Goal: Information Seeking & Learning: Learn about a topic

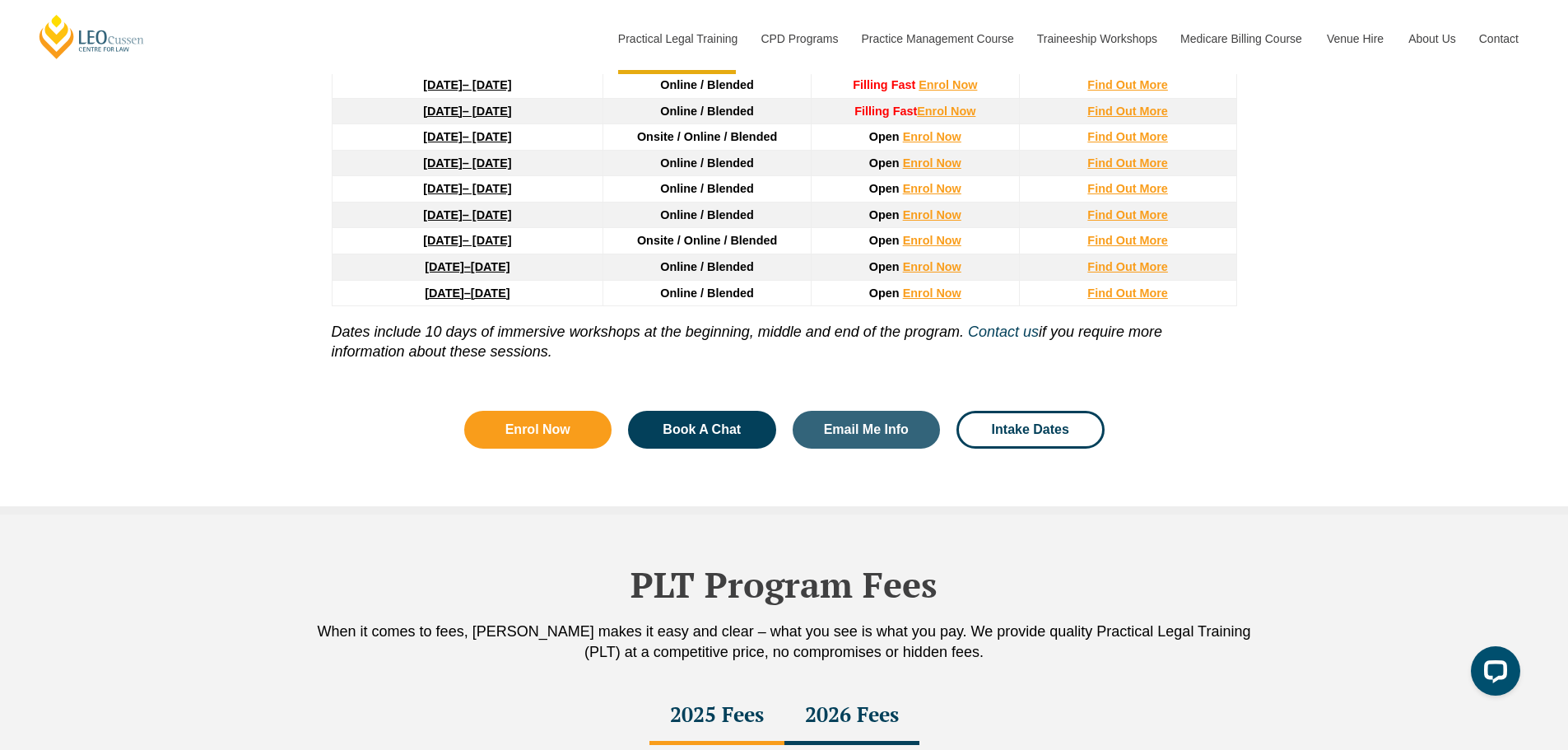
scroll to position [2221, 0]
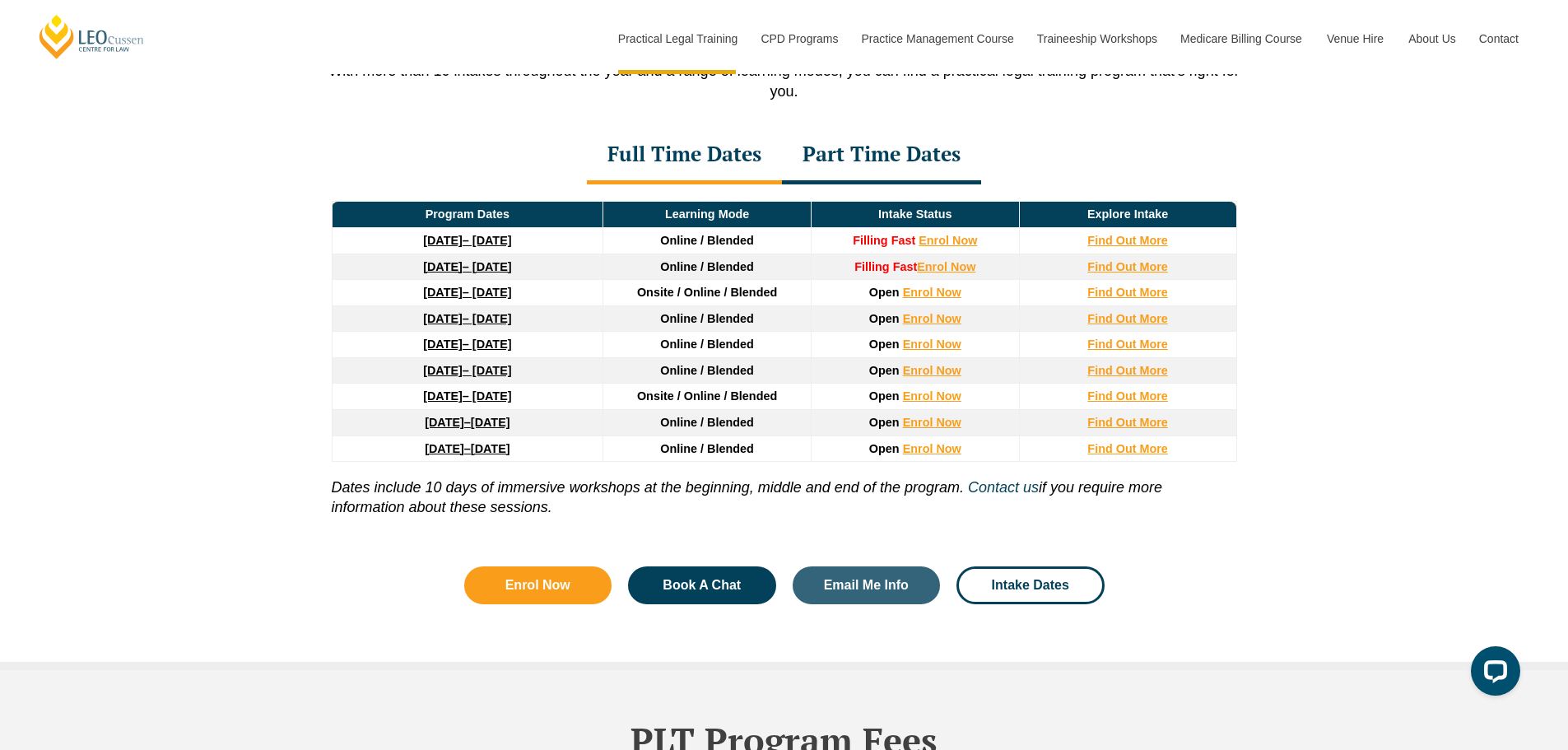
click at [913, 167] on div "Part Time Dates" at bounding box center [880, 156] width 199 height 57
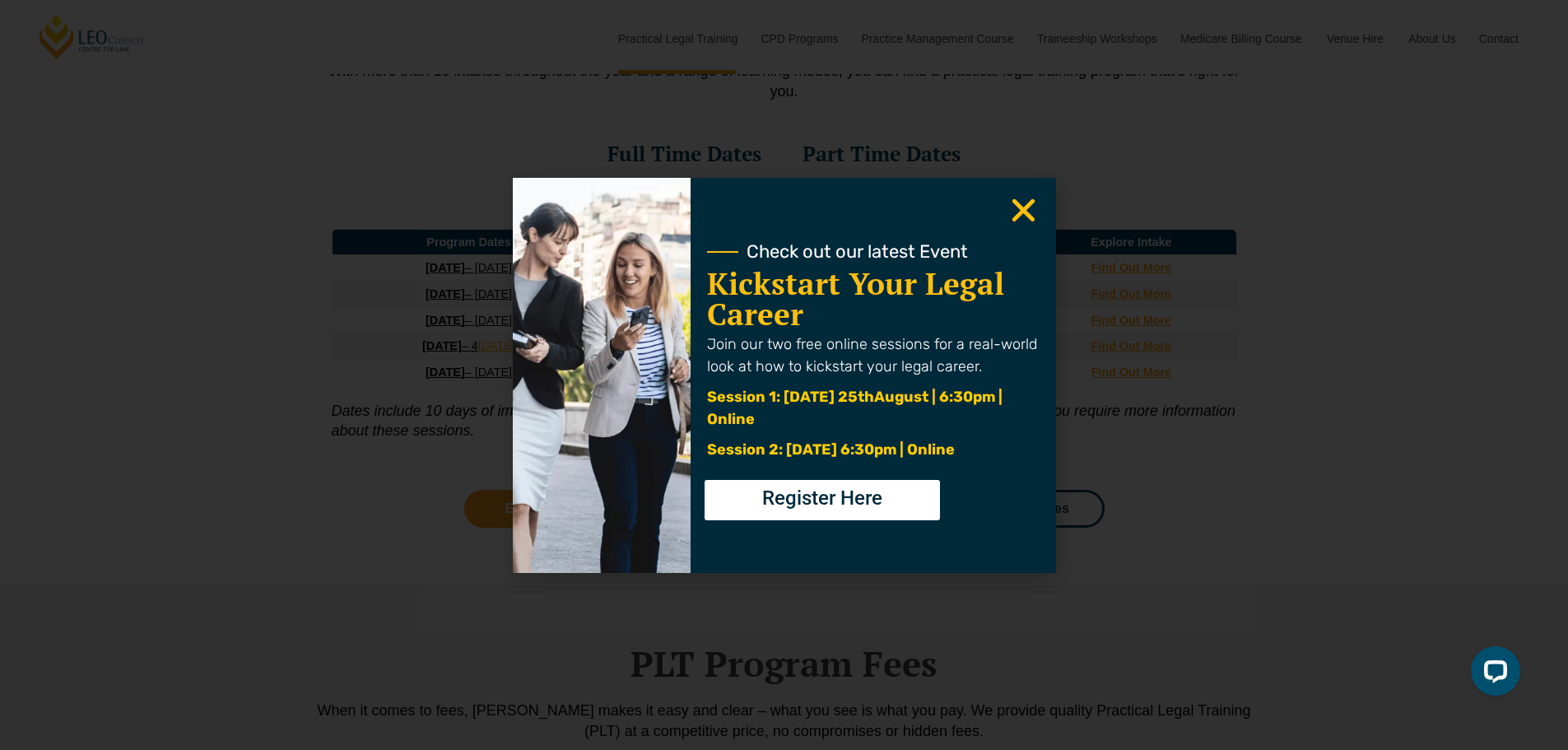
click at [1027, 205] on use "Close" at bounding box center [1022, 210] width 23 height 23
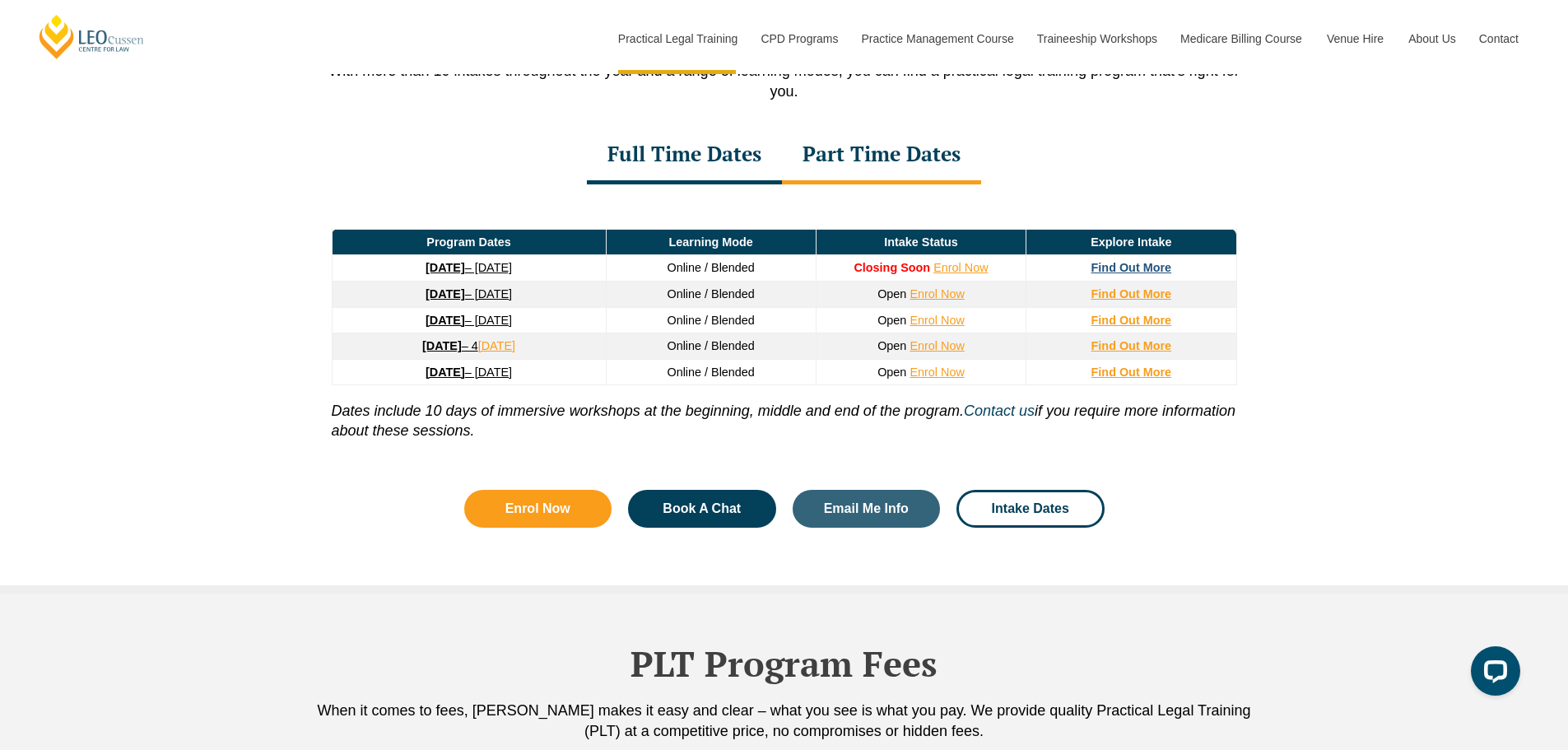
click at [1146, 271] on strong "Find Out More" at bounding box center [1131, 267] width 80 height 14
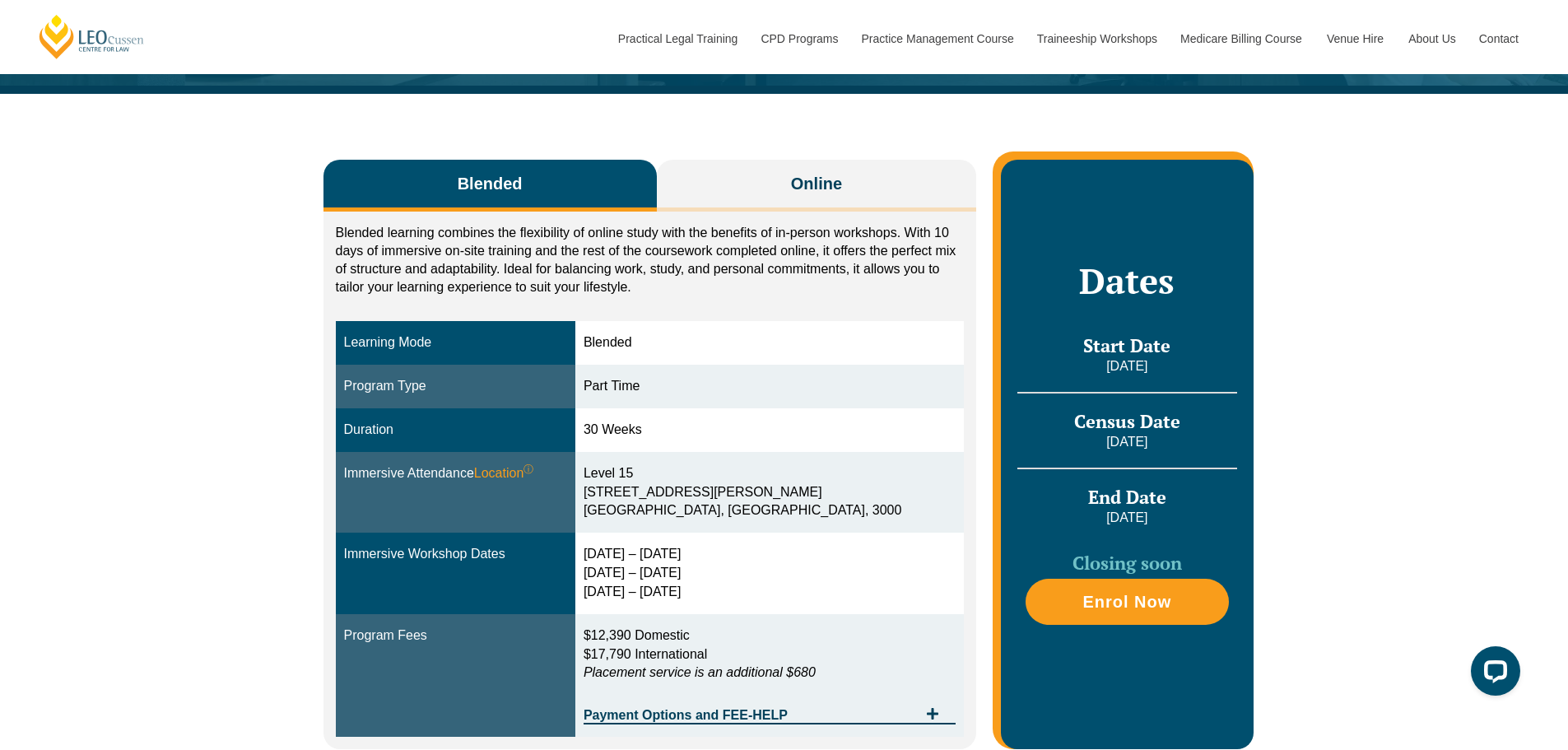
scroll to position [82, 0]
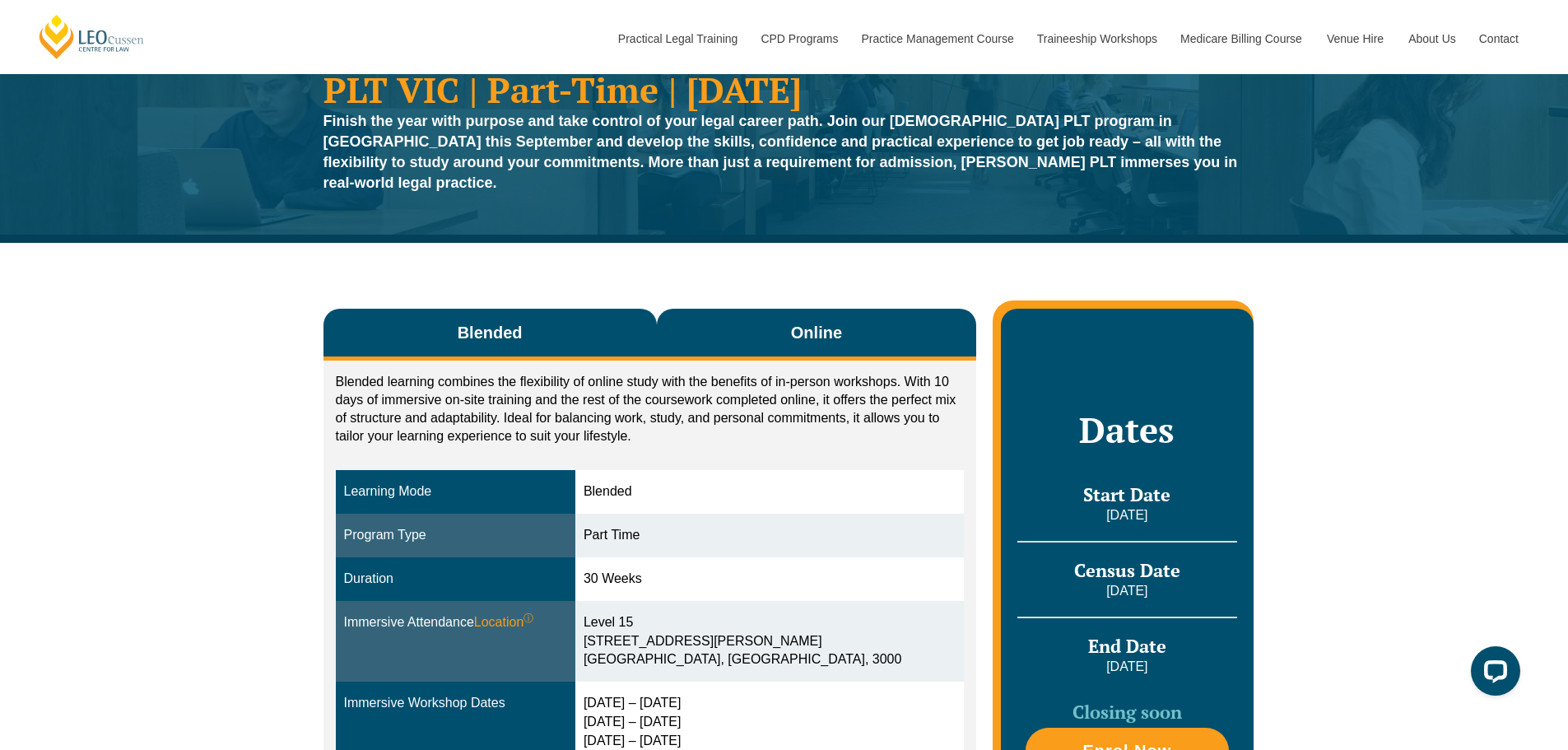
click at [727, 310] on button "Online" at bounding box center [817, 334] width 321 height 52
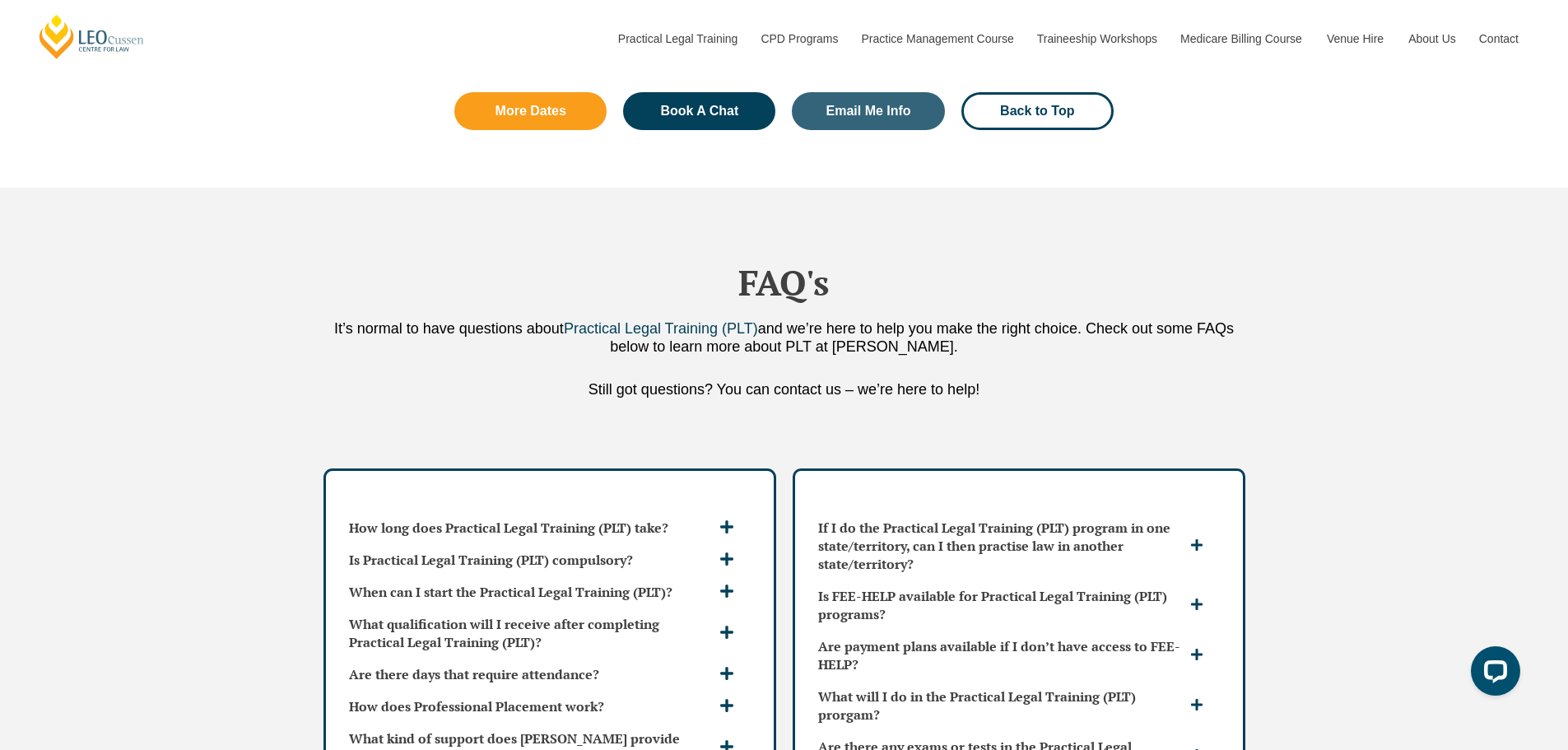
scroll to position [4278, 0]
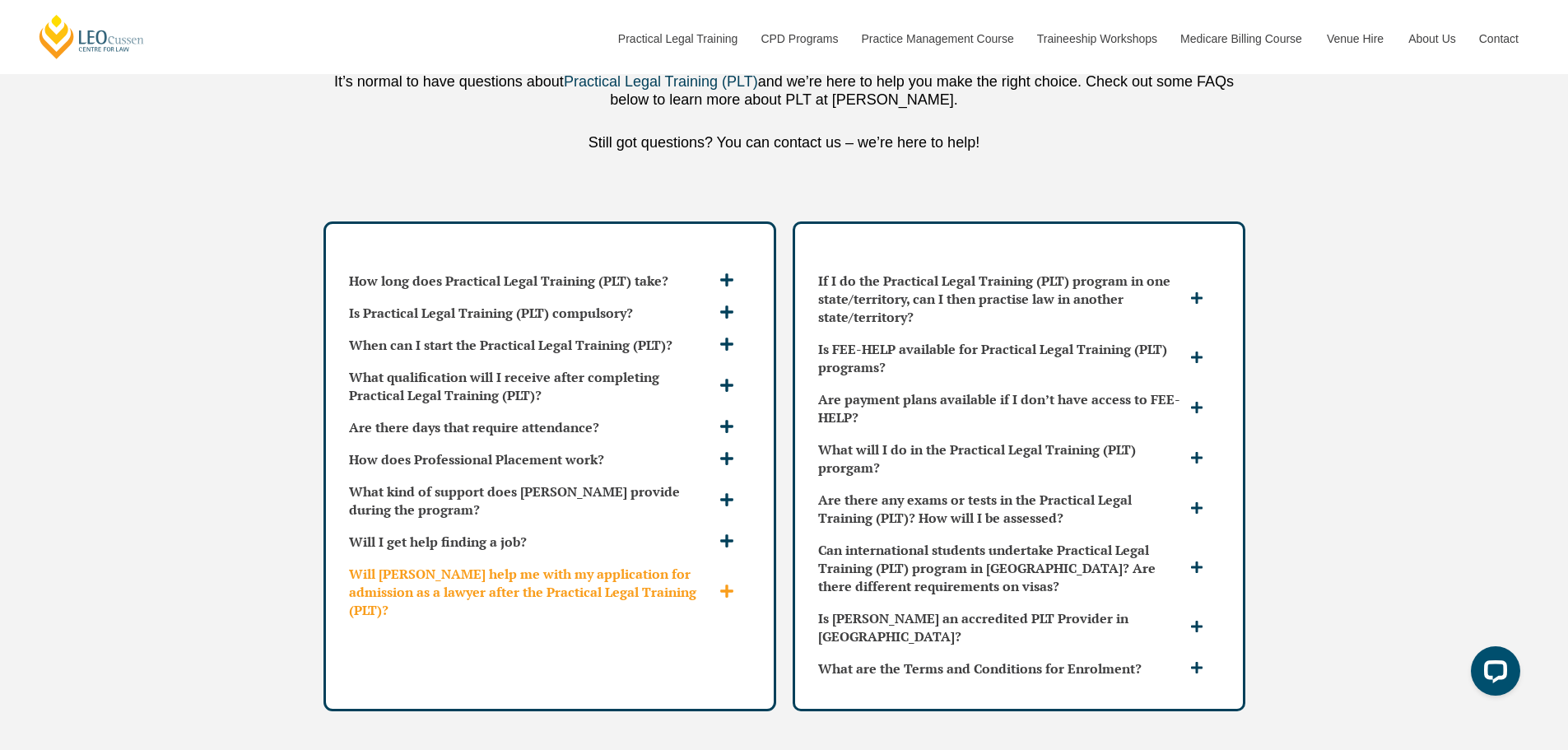
click at [622, 565] on h3 "Will [PERSON_NAME] help me with my application for admission as a lawyer after …" at bounding box center [532, 592] width 366 height 54
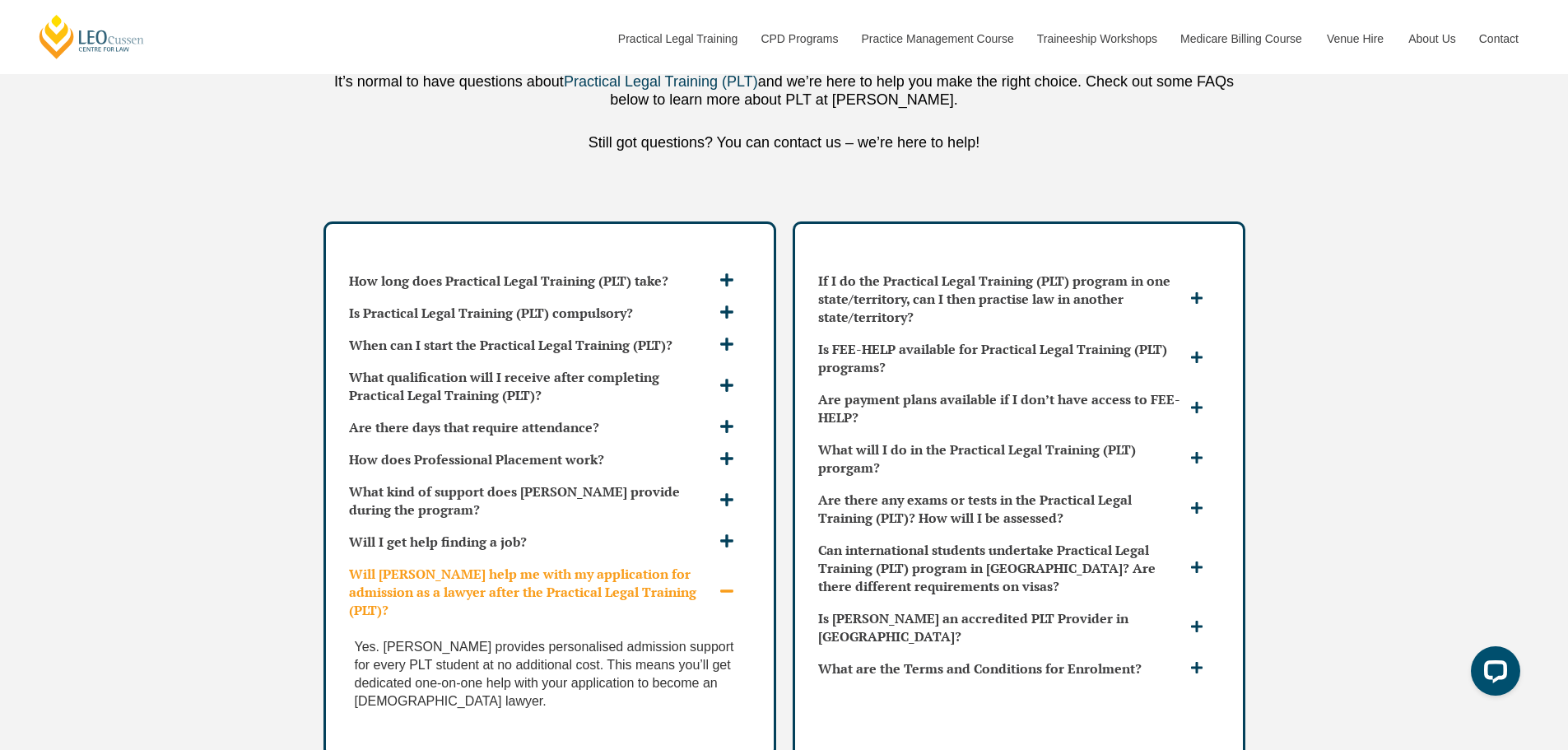
click at [623, 565] on h3 "Will [PERSON_NAME] help me with my application for admission as a lawyer after …" at bounding box center [532, 592] width 366 height 54
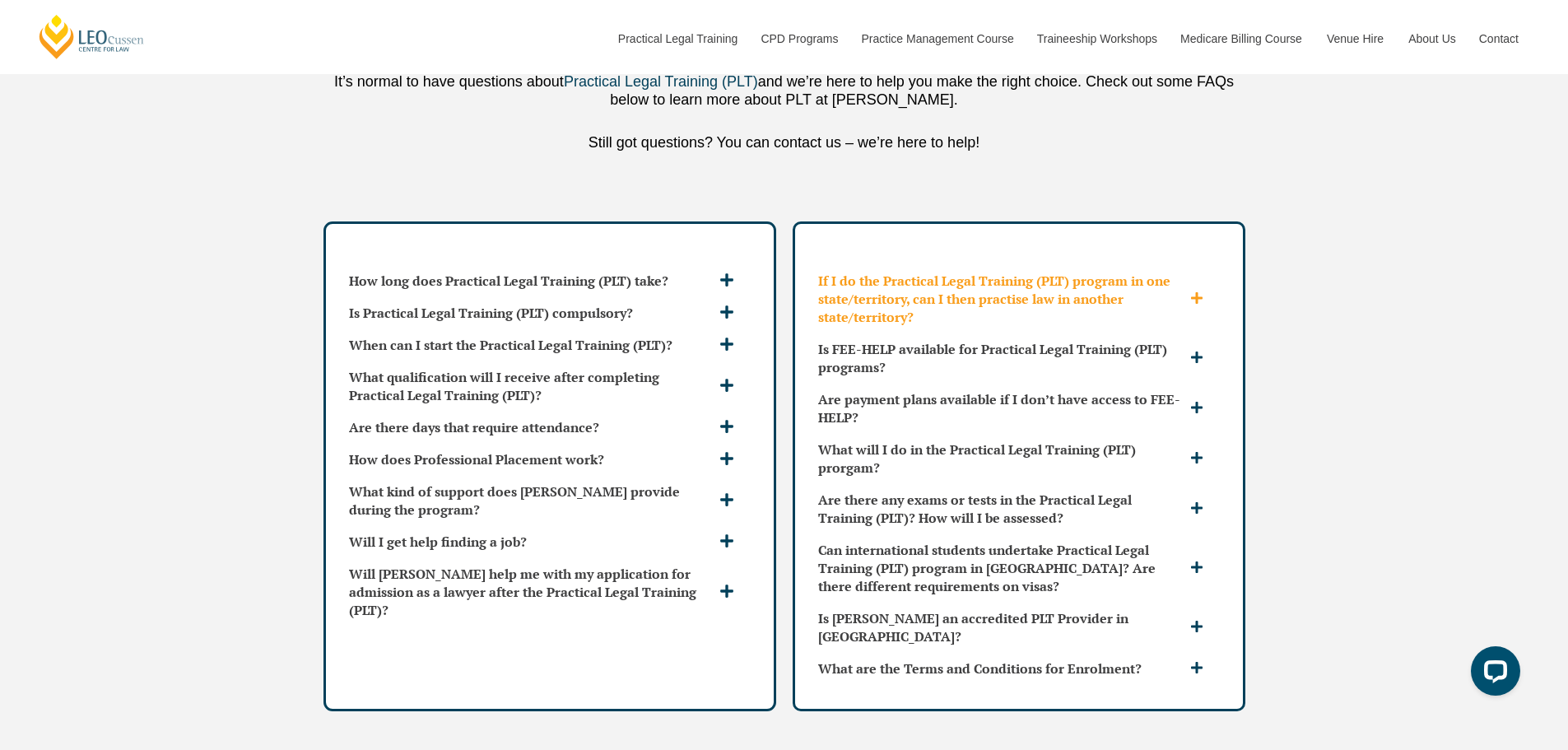
click at [1099, 271] on h3 "If I do the Practical Legal Training (PLT) program in one state/territory, can …" at bounding box center [1001, 298] width 368 height 54
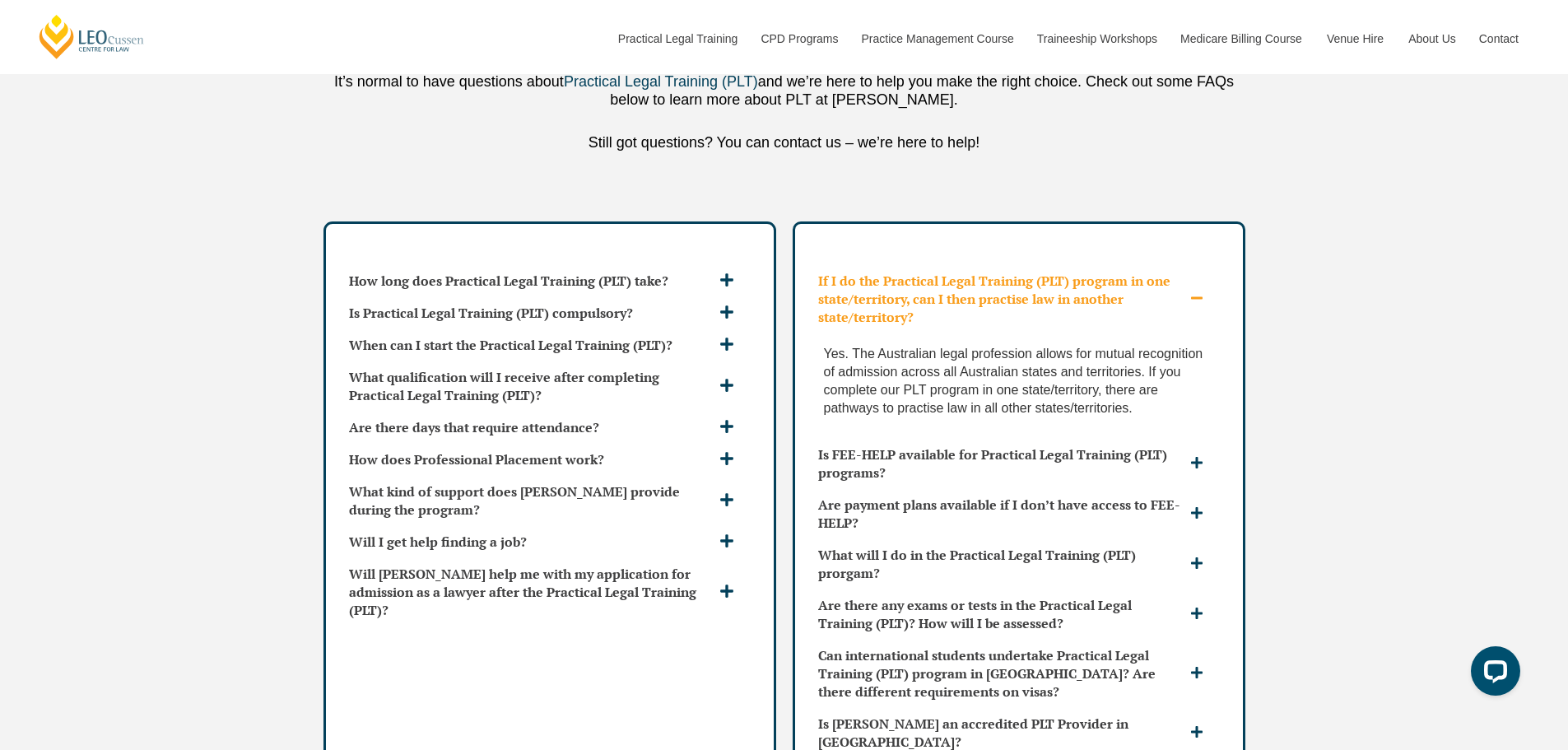
click at [1102, 271] on h3 "If I do the Practical Legal Training (PLT) program in one state/territory, can …" at bounding box center [1001, 298] width 368 height 54
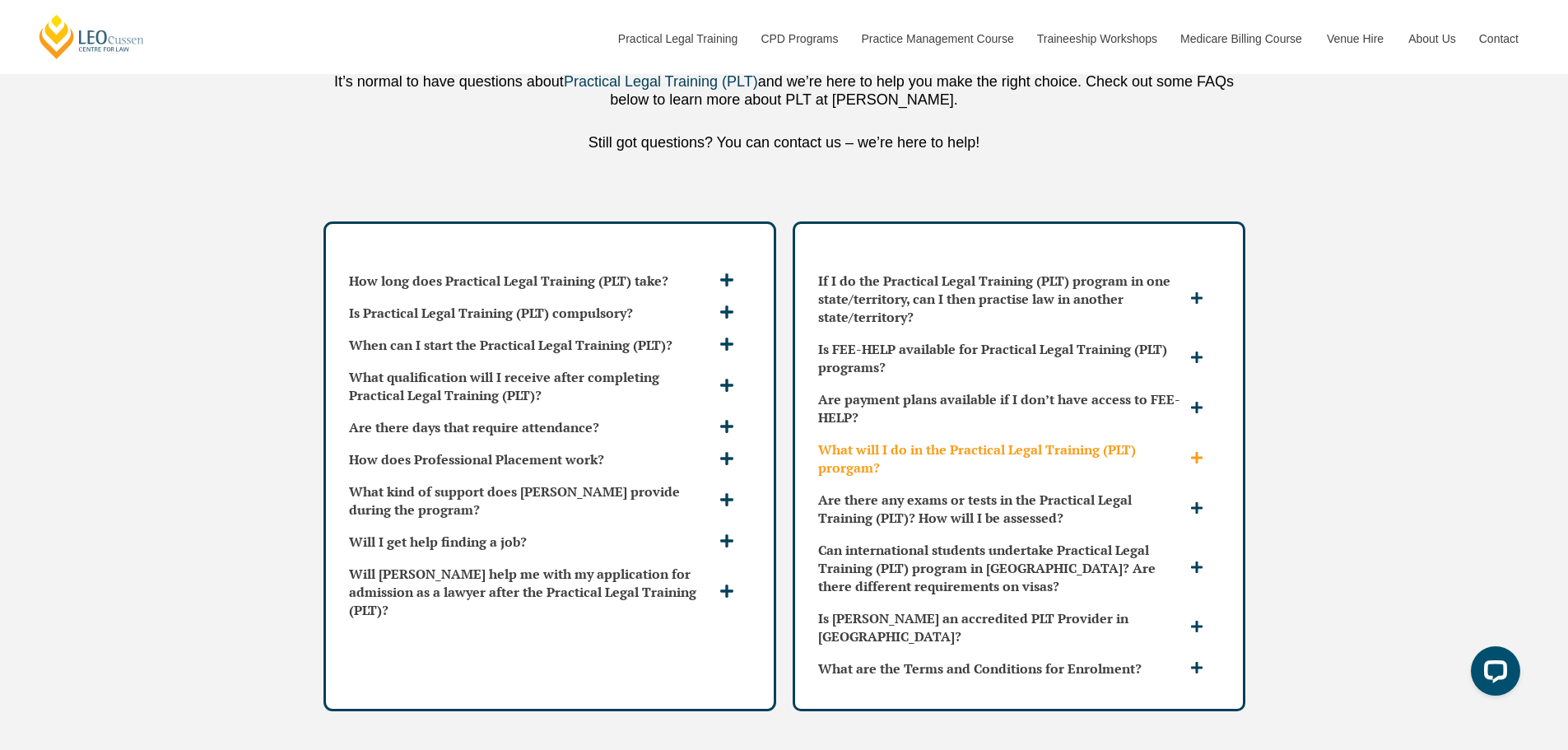
click at [1042, 441] on h3 "What will I do in the Practical Legal Training (PLT) prorgam?" at bounding box center [1001, 458] width 368 height 36
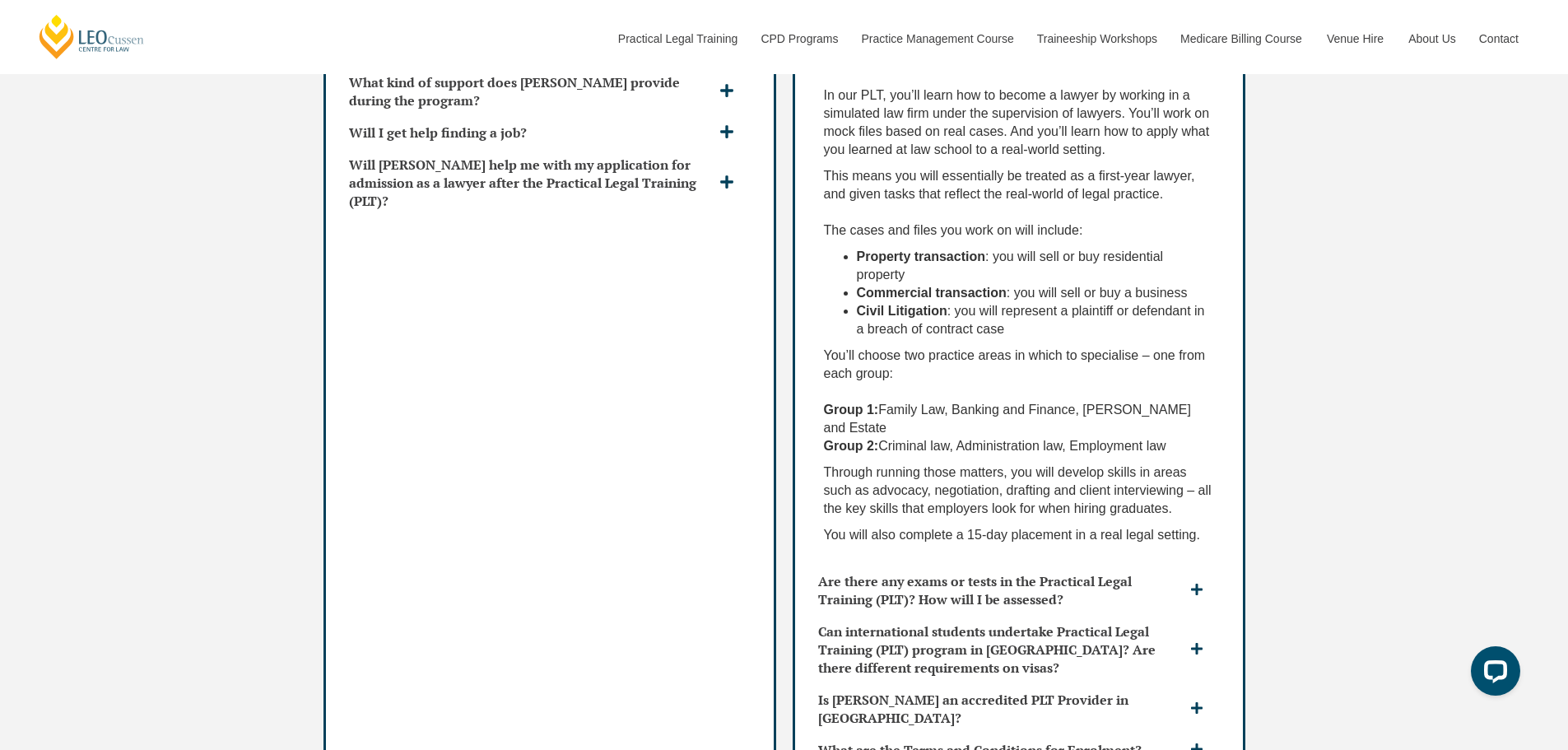
scroll to position [4690, 0]
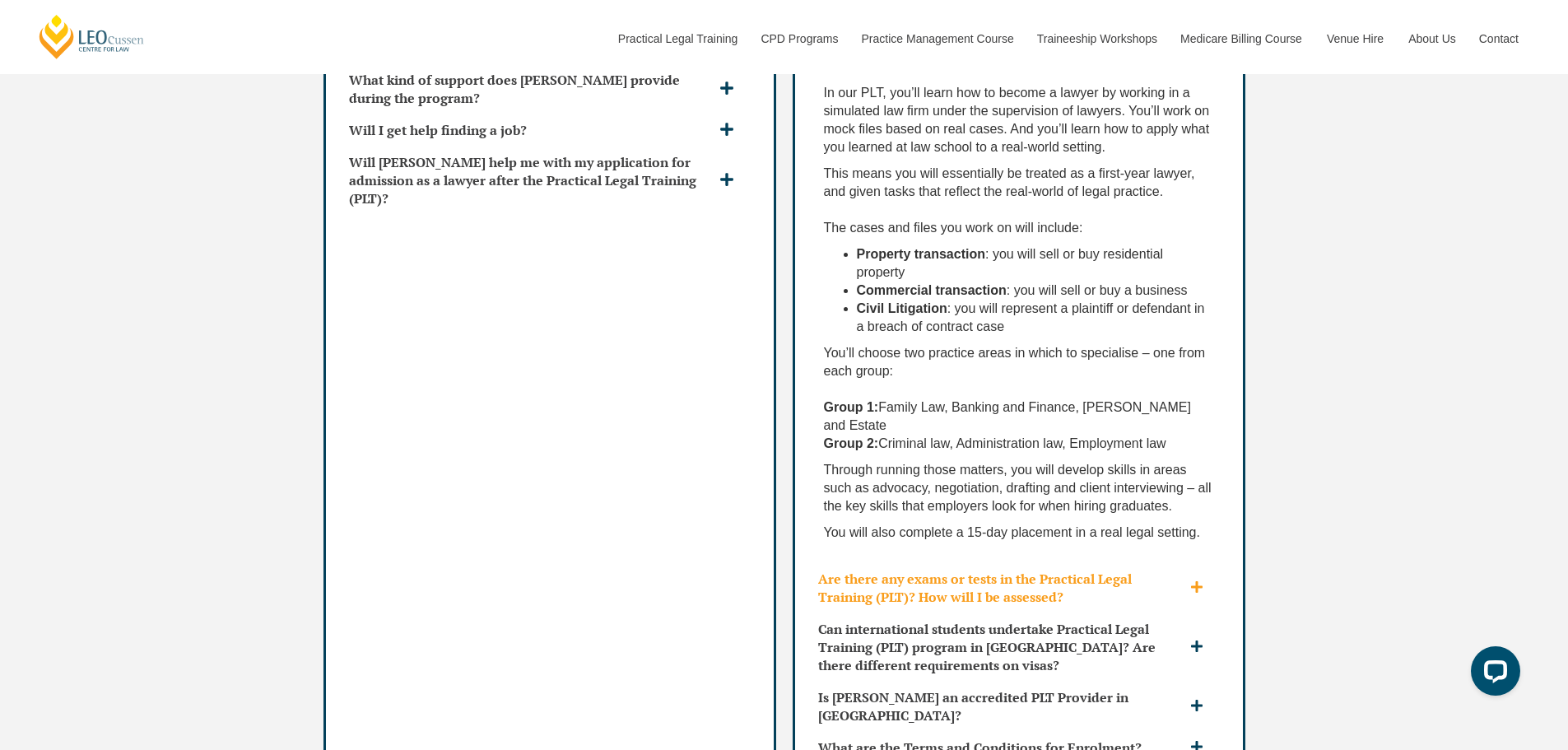
click at [1118, 569] on h3 "Are there any exams or tests in the Practical Legal Training (PLT)? How will I …" at bounding box center [1001, 587] width 368 height 36
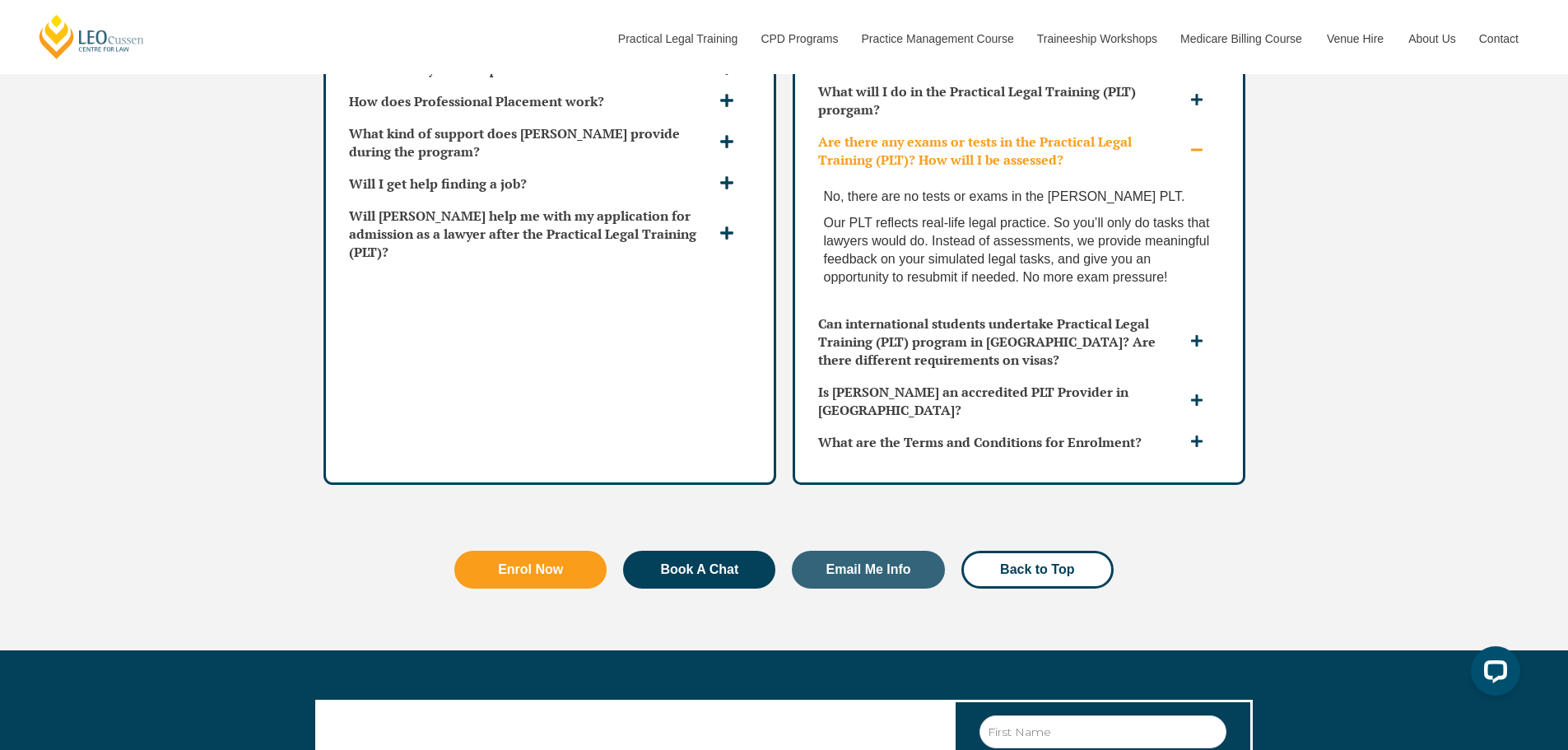
scroll to position [4608, 0]
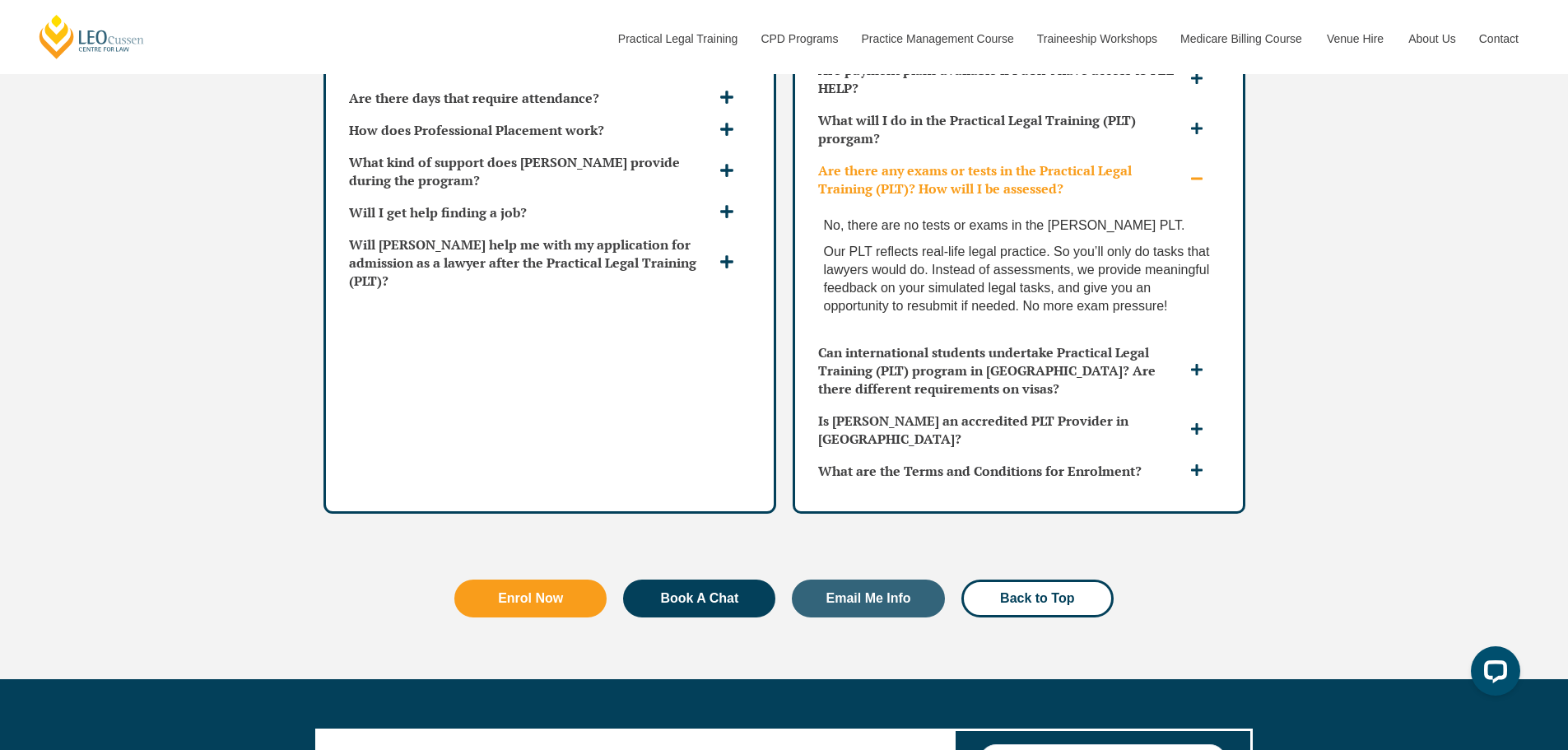
click at [1193, 172] on span at bounding box center [1198, 179] width 25 height 15
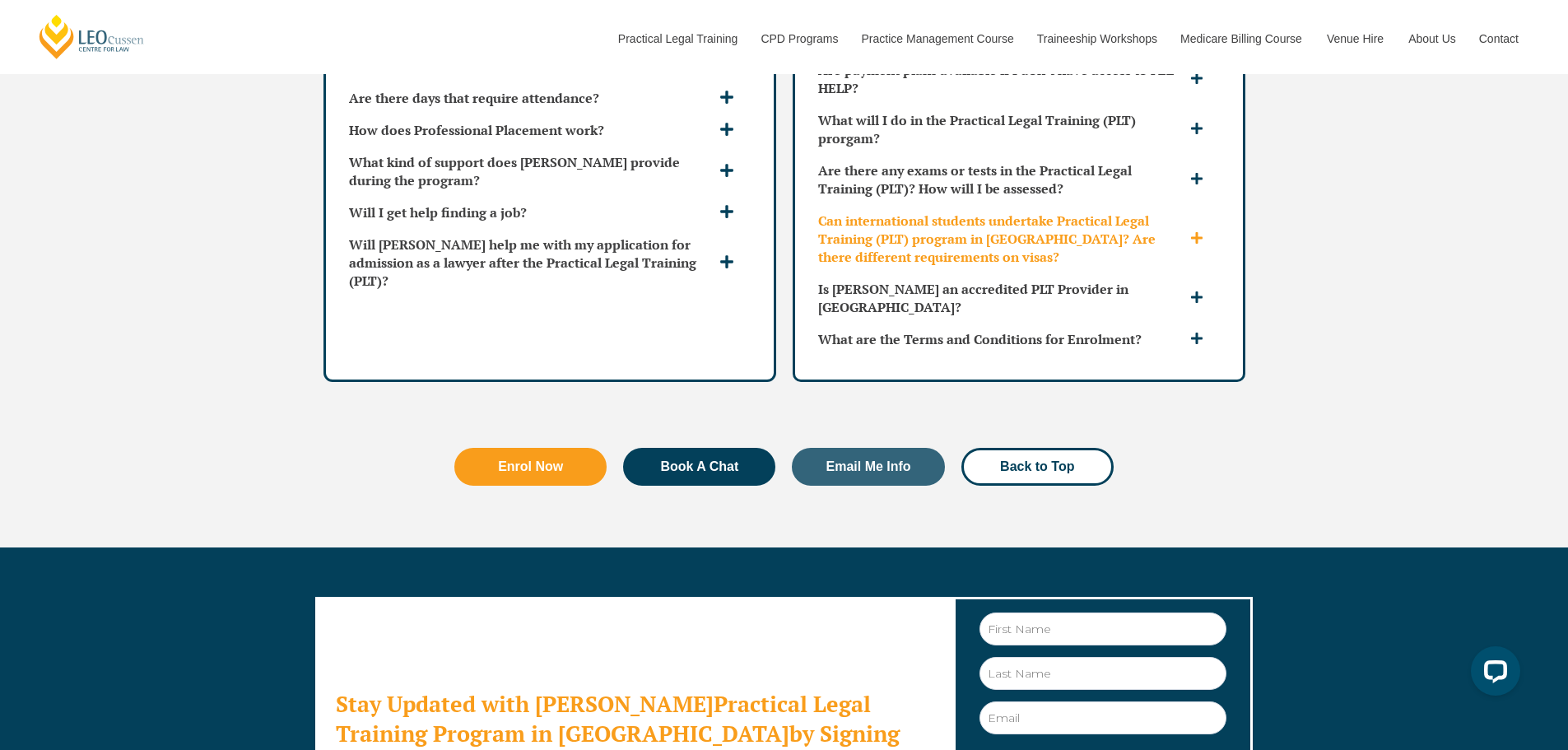
click at [1055, 211] on h3 "Can international students undertake Practical Legal Training (PLT) program in …" at bounding box center [1001, 238] width 368 height 54
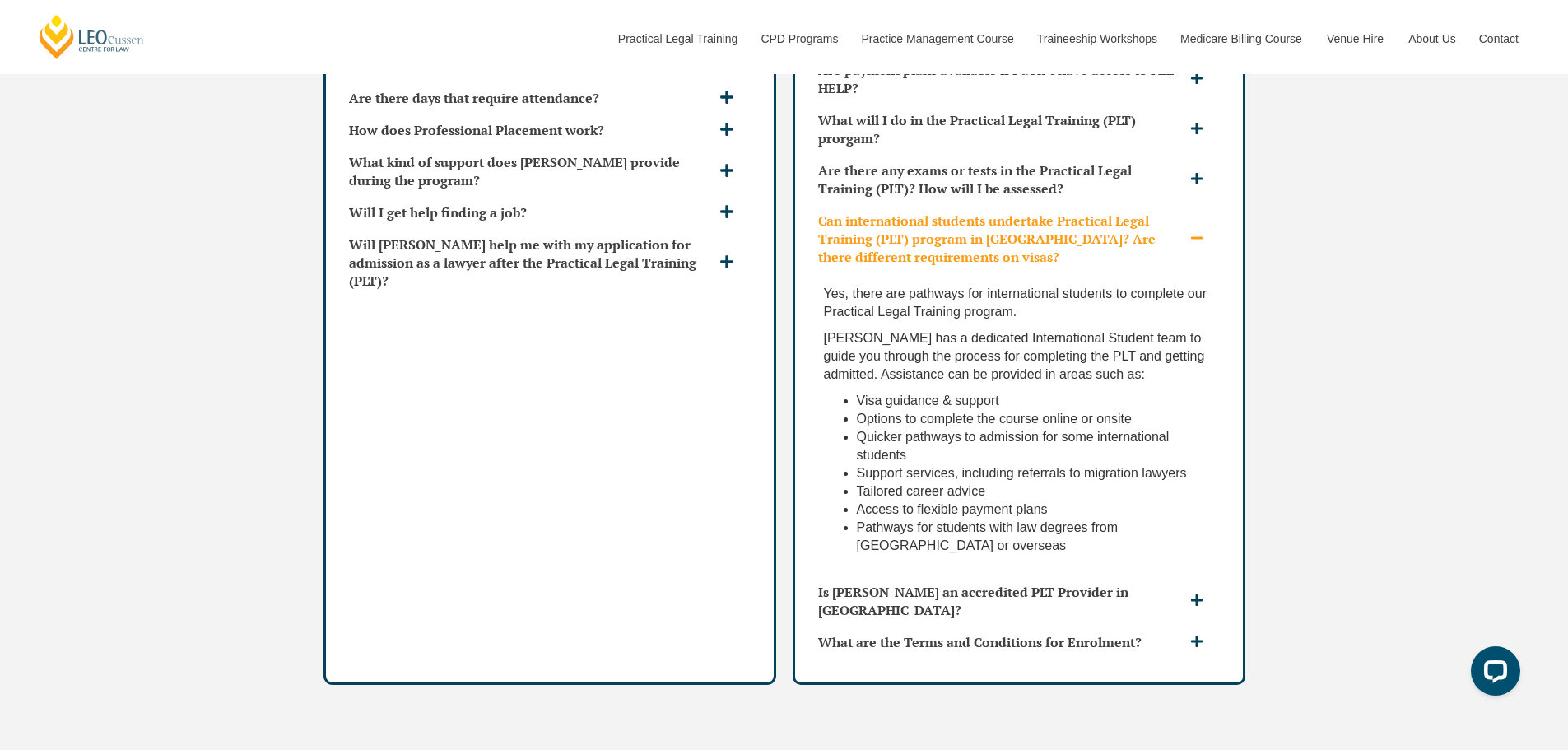
click at [1055, 211] on h3 "Can international students undertake Practical Legal Training (PLT) program in …" at bounding box center [1001, 238] width 368 height 54
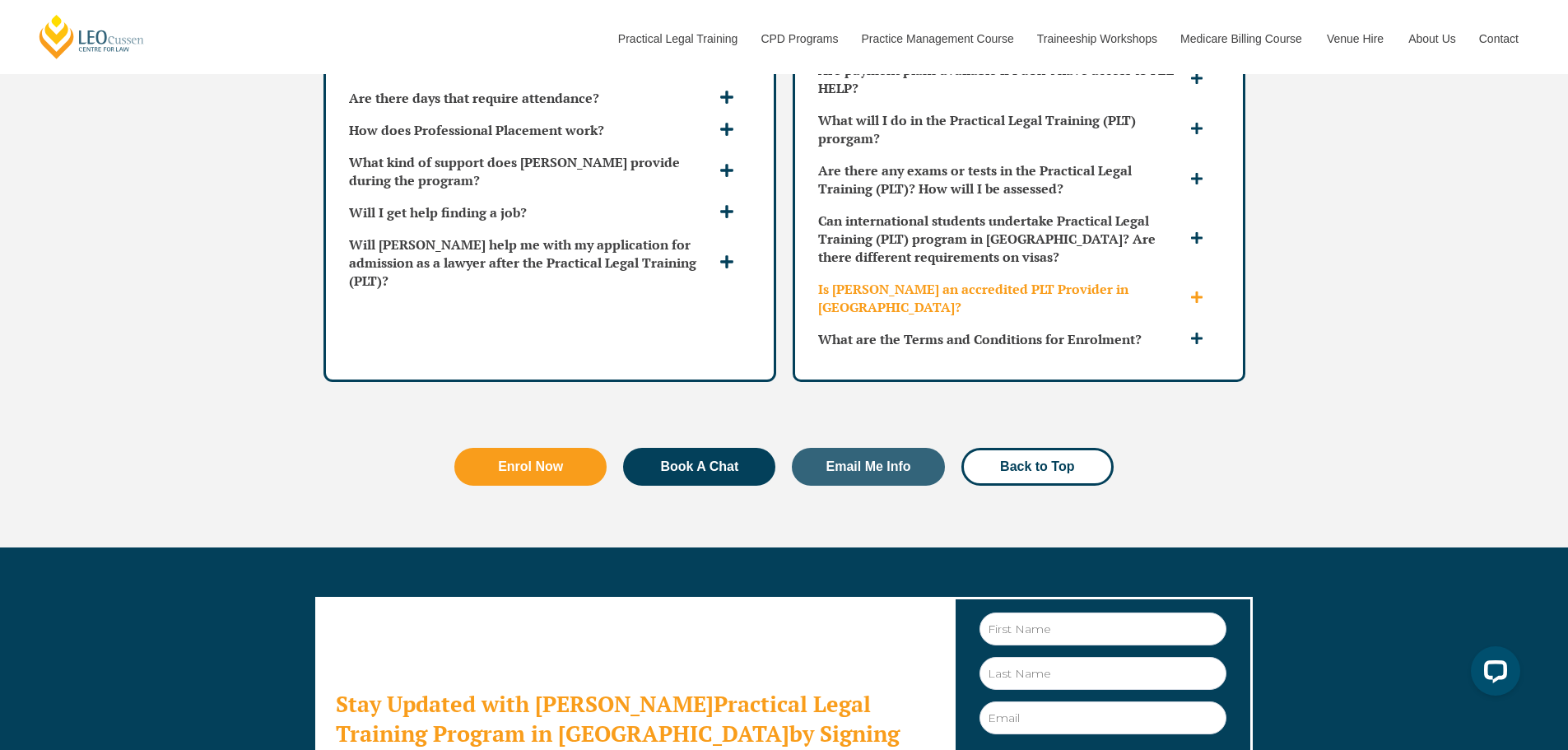
click at [1096, 280] on h3 "Is [PERSON_NAME] an accredited PLT Provider in [GEOGRAPHIC_DATA]?" at bounding box center [1001, 298] width 368 height 36
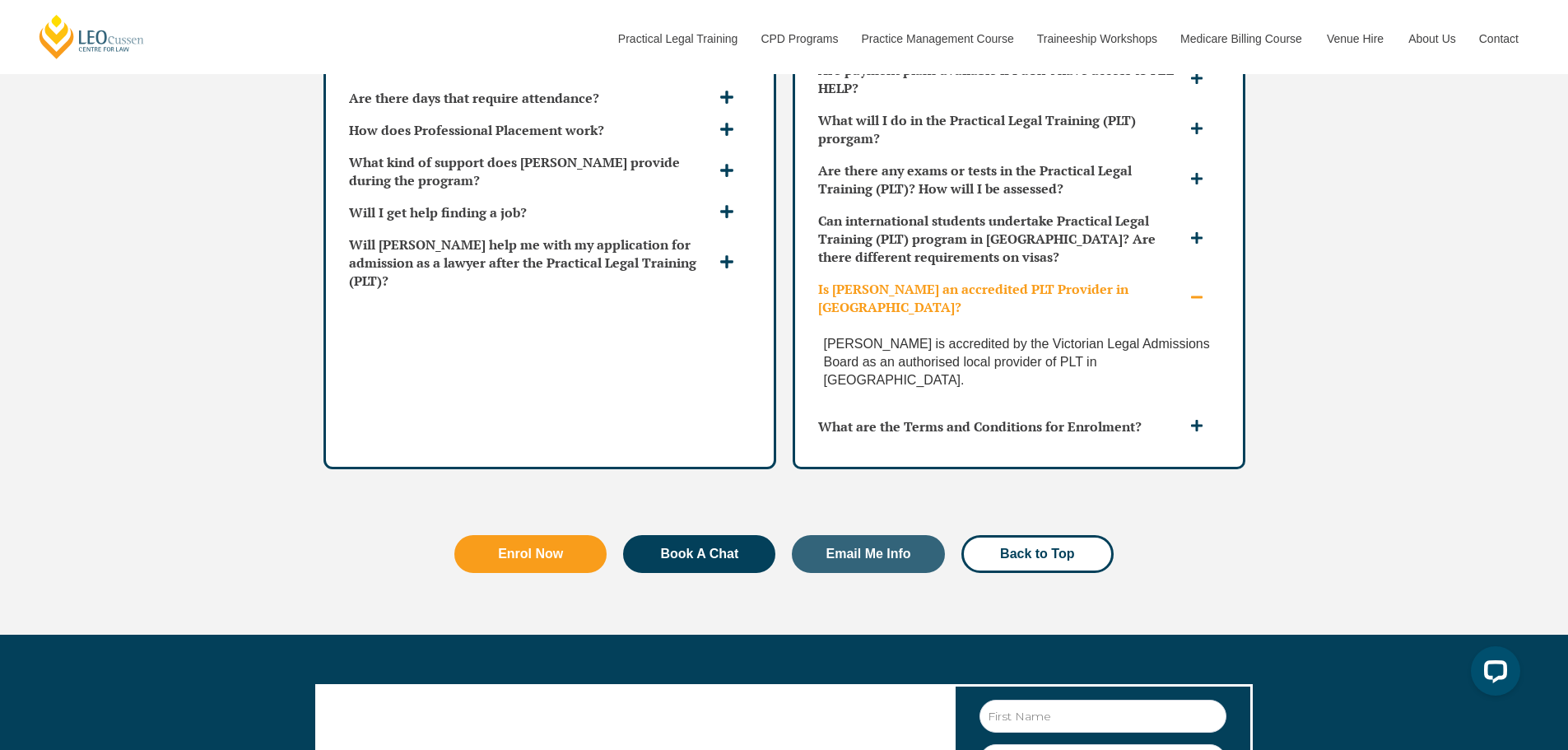
click at [1096, 280] on h3 "Is [PERSON_NAME] an accredited PLT Provider in [GEOGRAPHIC_DATA]?" at bounding box center [1001, 298] width 368 height 36
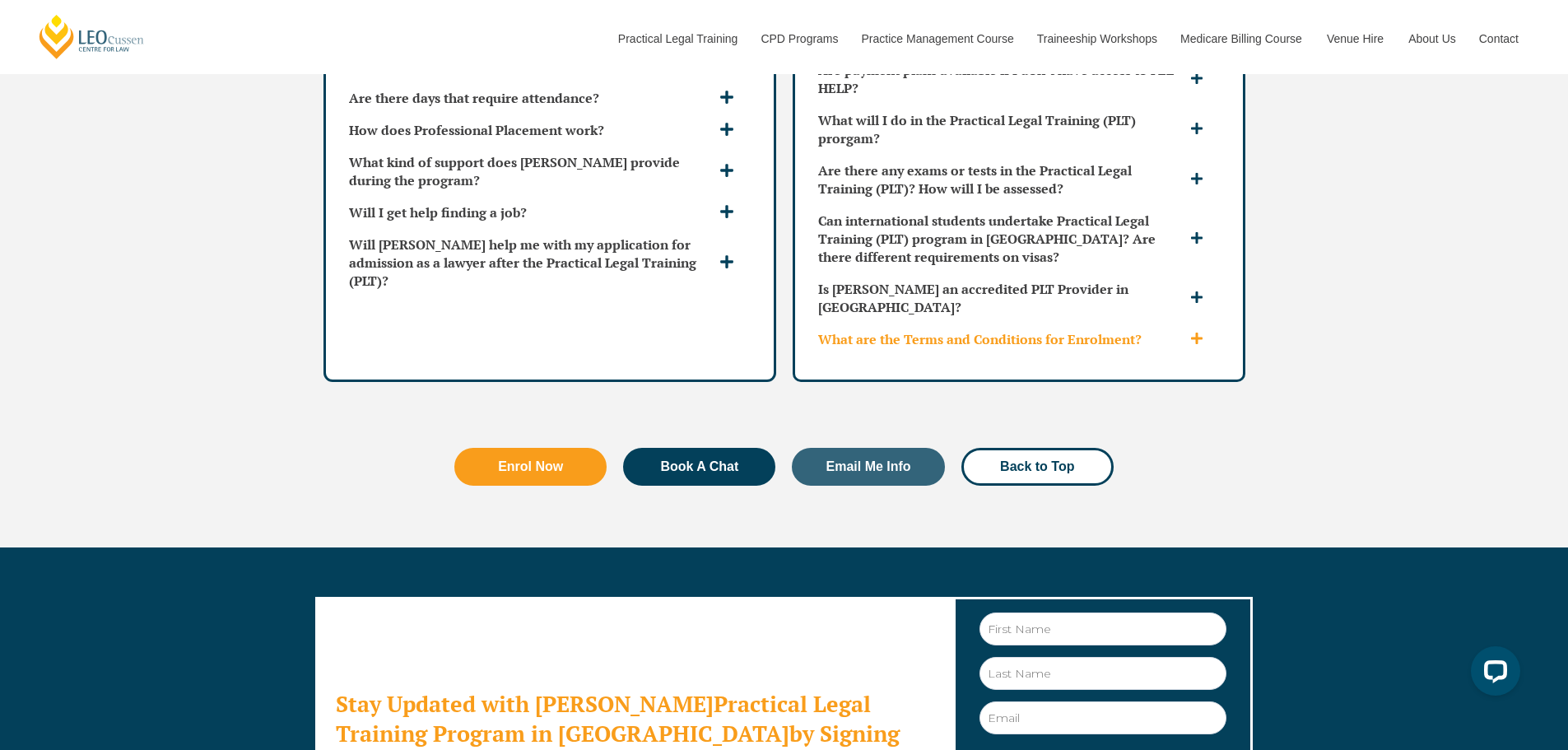
click at [1068, 330] on h3 "What are the Terms and Conditions for Enrolment?" at bounding box center [1001, 338] width 368 height 18
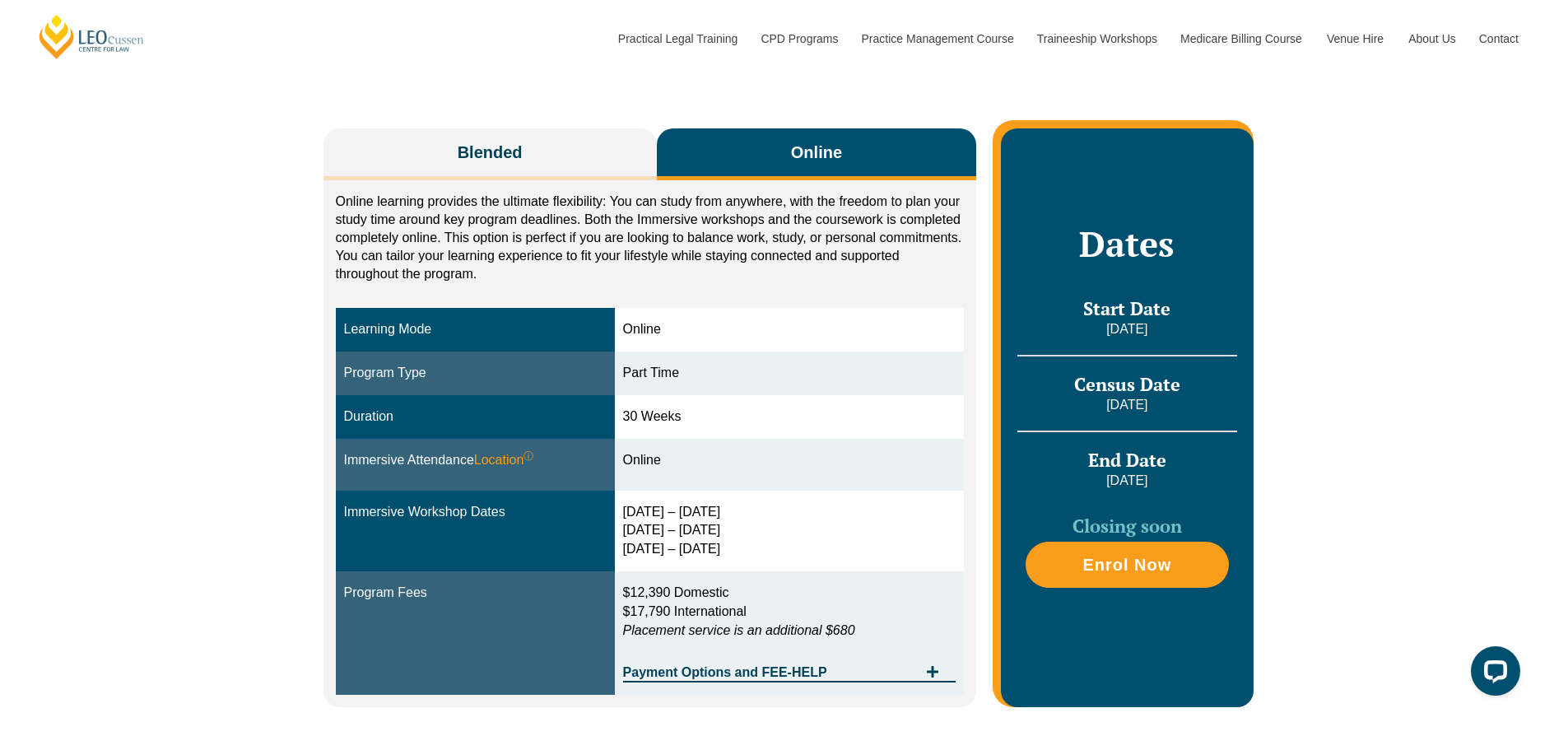
scroll to position [82, 0]
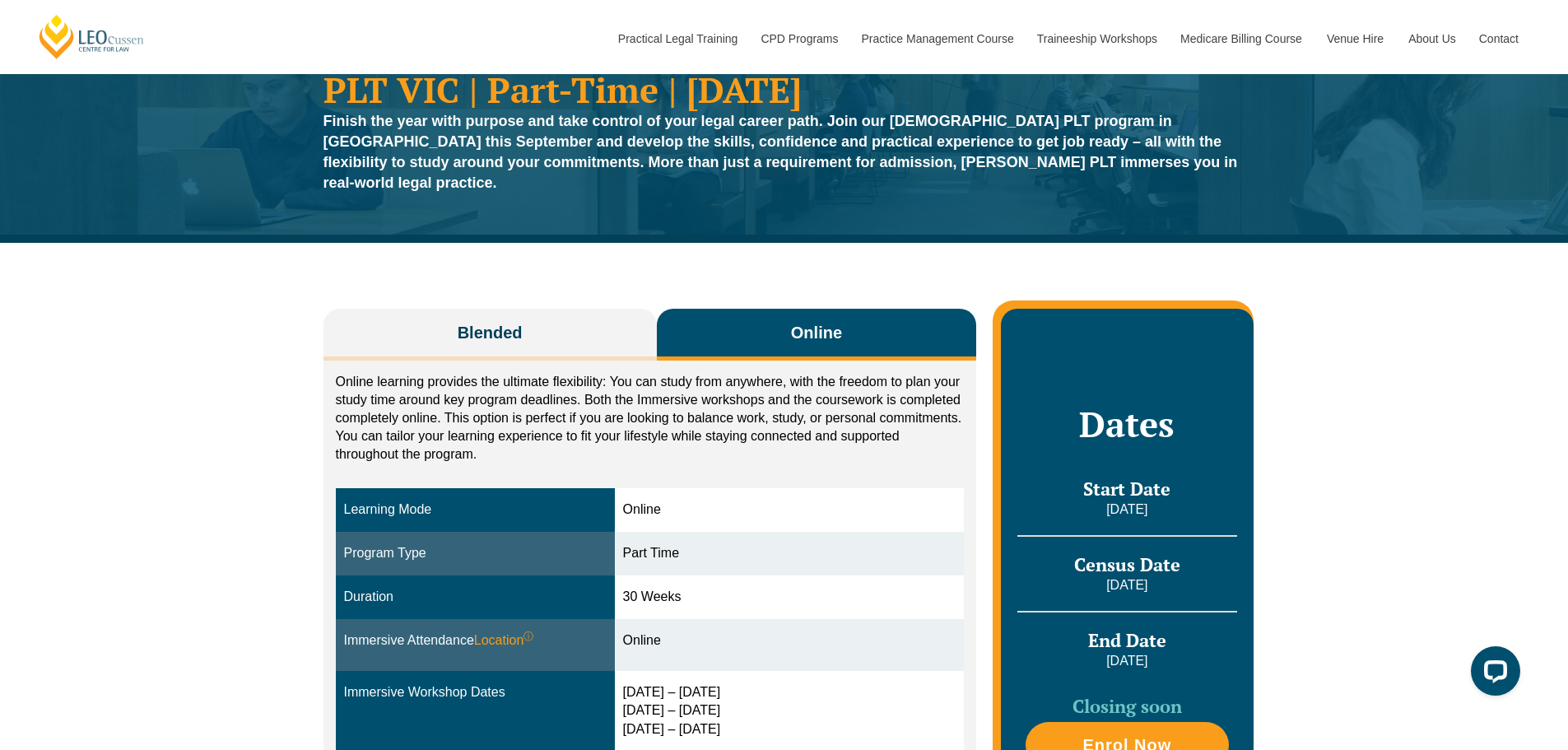
click at [720, 309] on button "Online" at bounding box center [817, 334] width 321 height 52
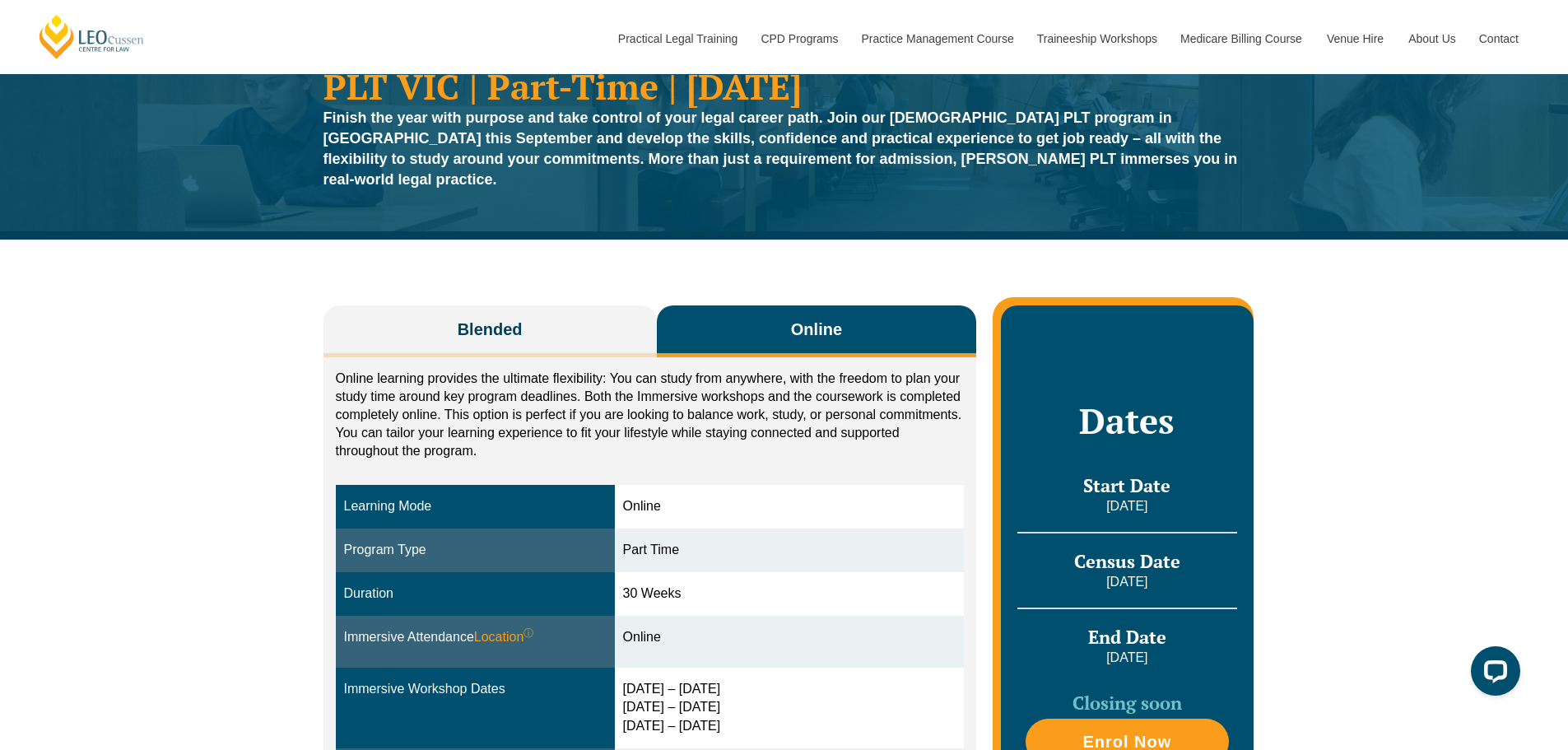
scroll to position [0, 0]
